Goal: Task Accomplishment & Management: Manage account settings

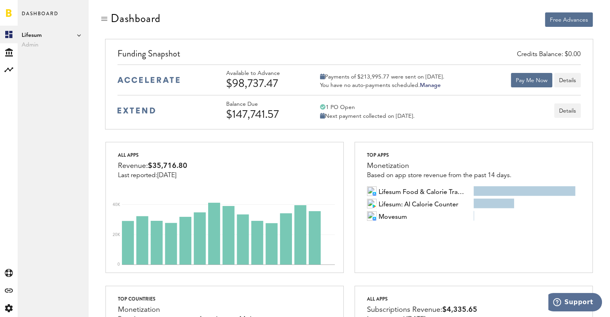
click at [105, 15] on div at bounding box center [104, 19] width 8 height 8
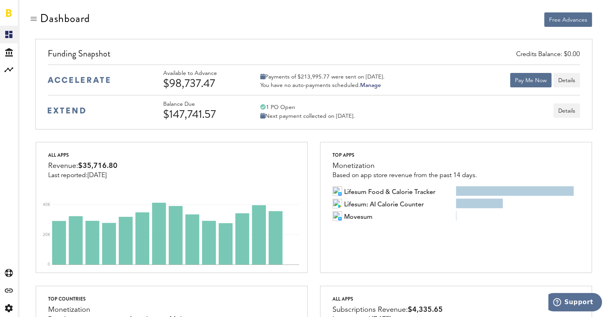
click at [35, 20] on div at bounding box center [34, 19] width 8 height 8
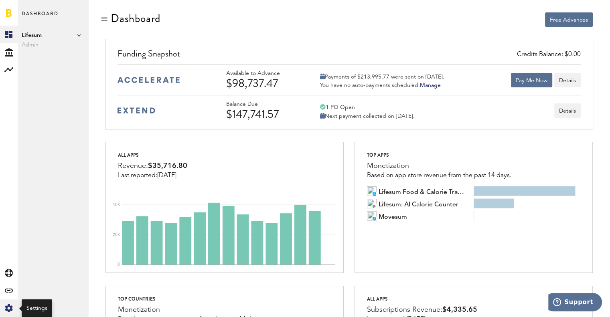
click at [6, 309] on icon at bounding box center [9, 308] width 8 height 8
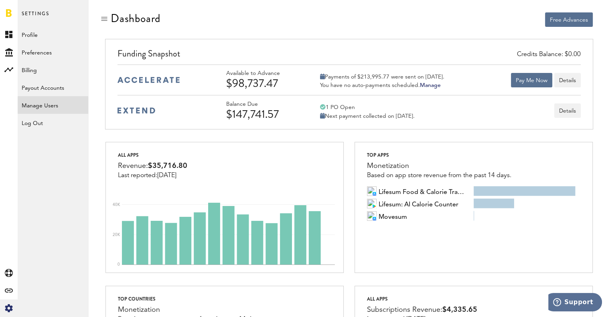
click at [47, 107] on link "Manage Users" at bounding box center [53, 105] width 71 height 18
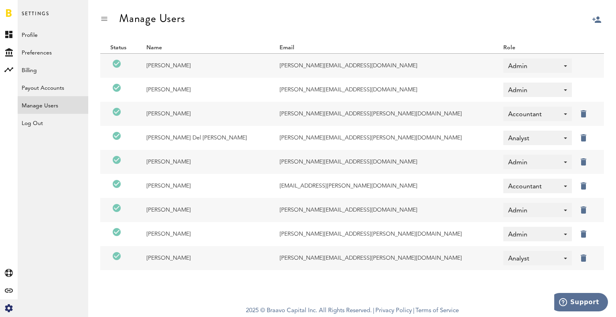
click at [615, 39] on div at bounding box center [616, 39] width 0 height 0
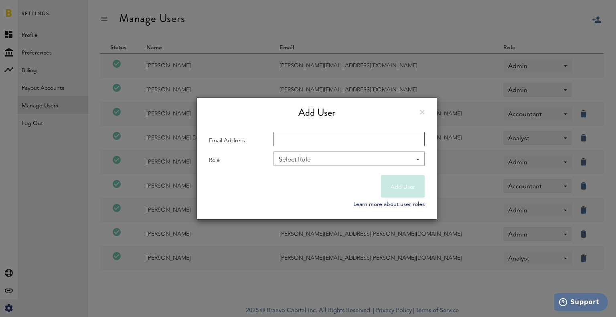
click at [306, 141] on input "Email Address" at bounding box center [348, 139] width 151 height 14
type input "n"
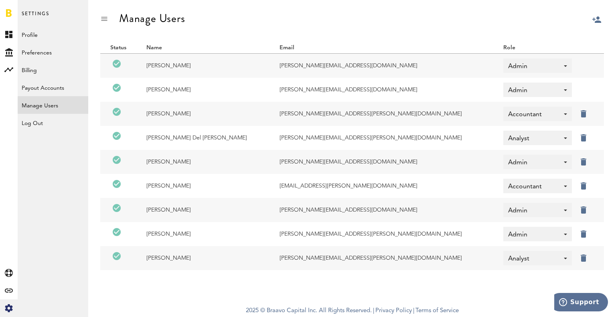
click at [615, 39] on div at bounding box center [616, 39] width 0 height 0
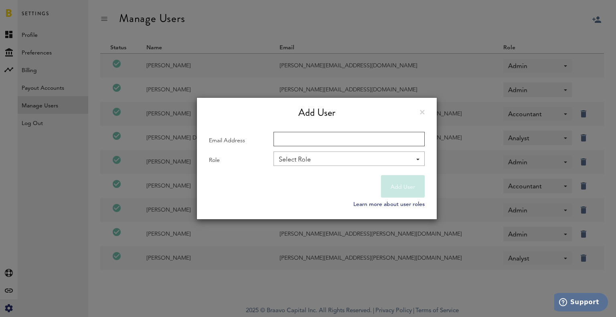
click at [295, 141] on input "Email Address" at bounding box center [348, 139] width 151 height 14
type input "[PERSON_NAME][EMAIL_ADDRESS][PERSON_NAME][PERSON_NAME][DOMAIN_NAME]"
click at [336, 160] on div "Select Role" at bounding box center [345, 160] width 133 height 14
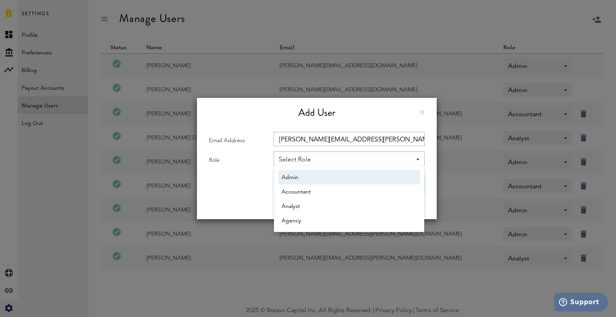
click at [312, 173] on span "Admin" at bounding box center [348, 178] width 135 height 14
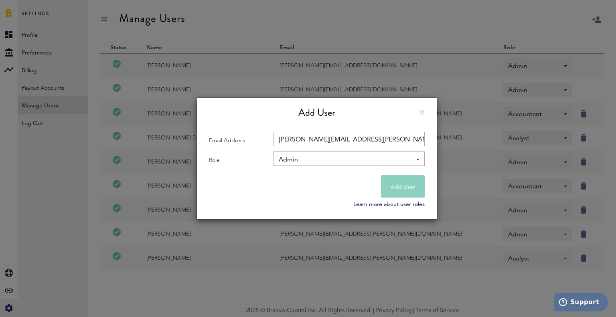
click at [414, 184] on button "Add User" at bounding box center [403, 186] width 44 height 22
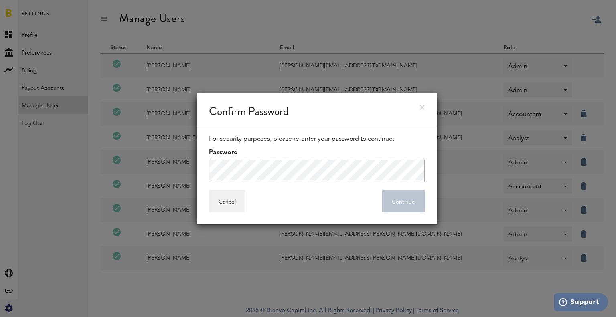
click at [0, 317] on com-1password-button at bounding box center [0, 317] width 0 height 0
click at [399, 201] on button "Continue" at bounding box center [403, 201] width 43 height 22
